Goal: Task Accomplishment & Management: Complete application form

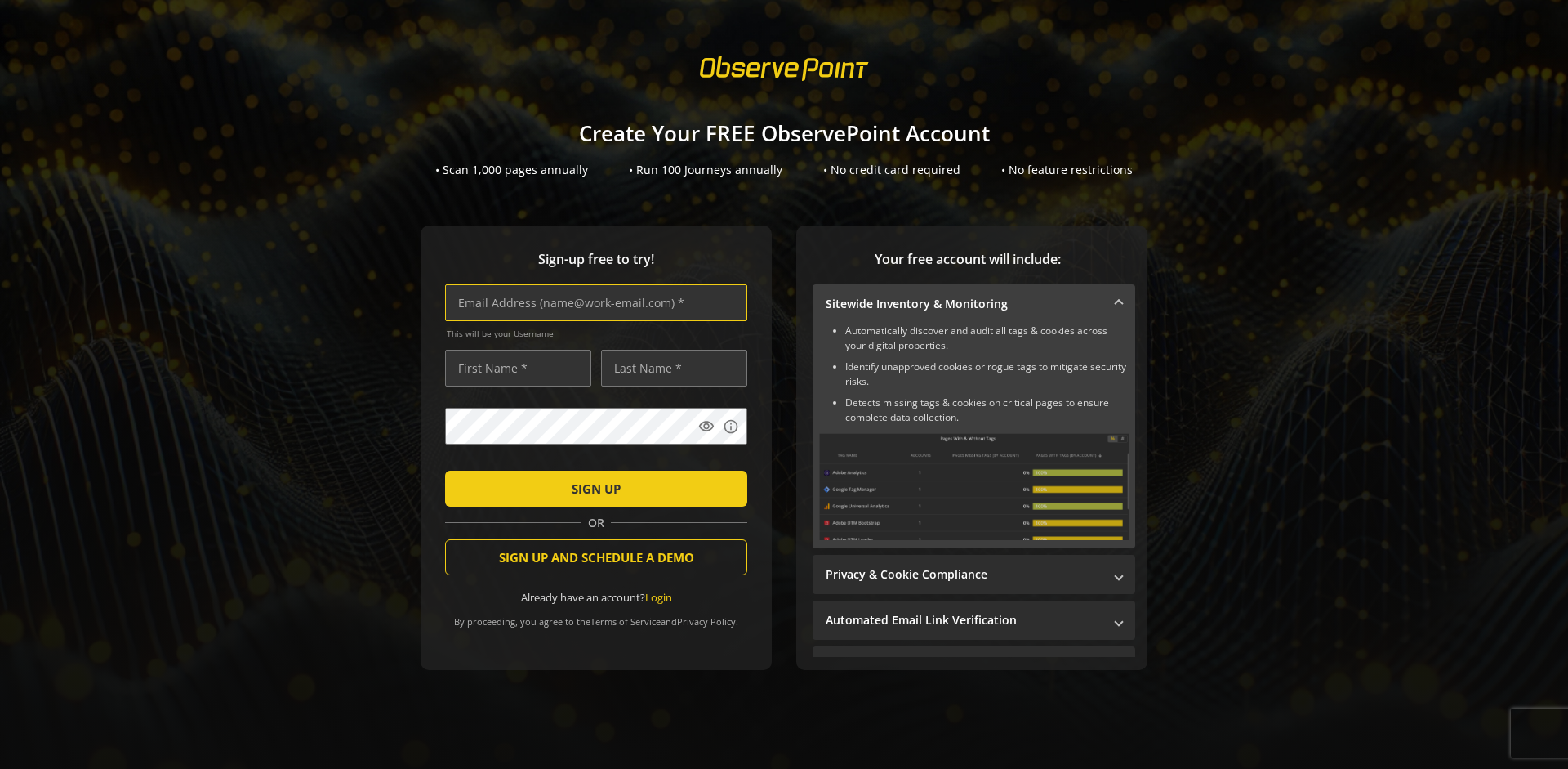
click at [592, 302] on input "text" at bounding box center [596, 302] width 302 height 37
type input "[EMAIL_ADDRESS][DOMAIN_NAME]"
click at [514, 368] on input "text" at bounding box center [518, 368] width 146 height 37
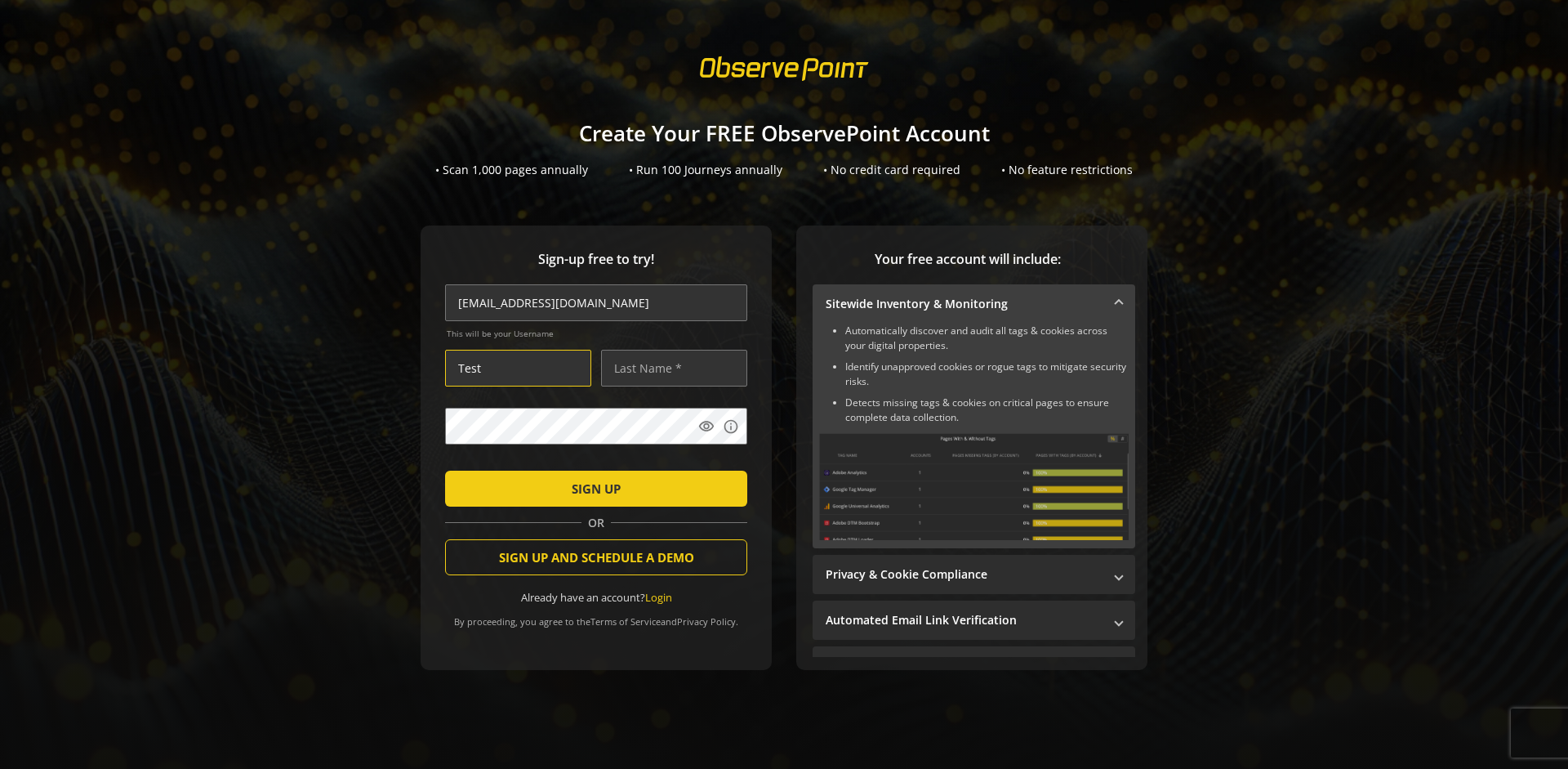
type input "Test"
click at [670, 368] on input "text" at bounding box center [674, 368] width 146 height 37
type input "Test"
click at [592, 488] on span "SIGN UP" at bounding box center [596, 488] width 49 height 29
